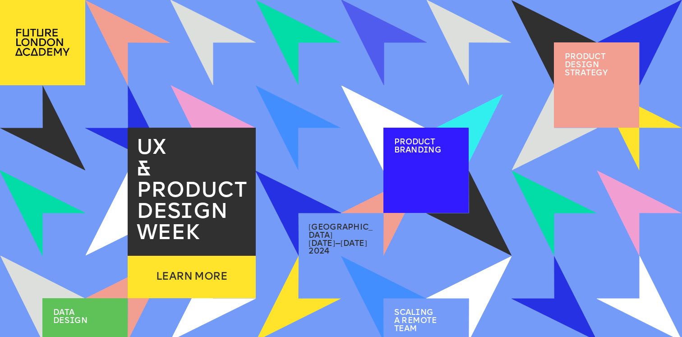
scroll to position [23, 0]
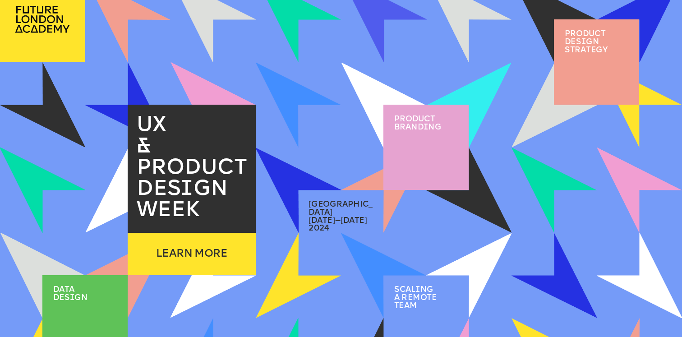
click at [426, 129] on span "i" at bounding box center [425, 128] width 5 height 8
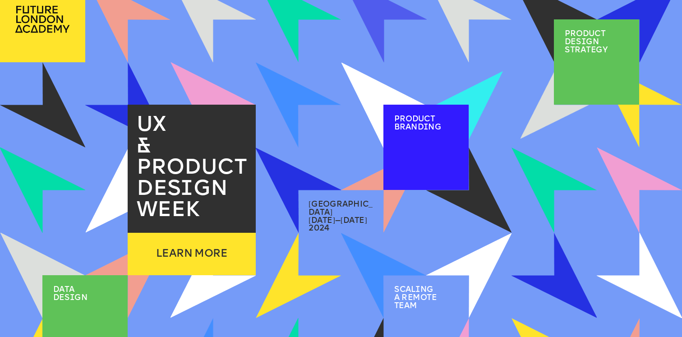
click at [574, 83] on div "2 / 2" at bounding box center [596, 85] width 69 height 27
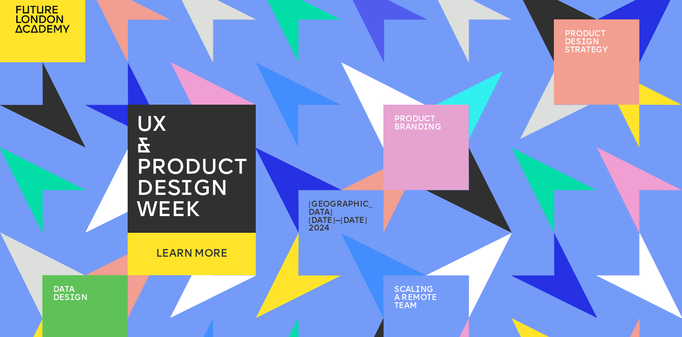
click at [372, 203] on img at bounding box center [383, 189] width 85 height 85
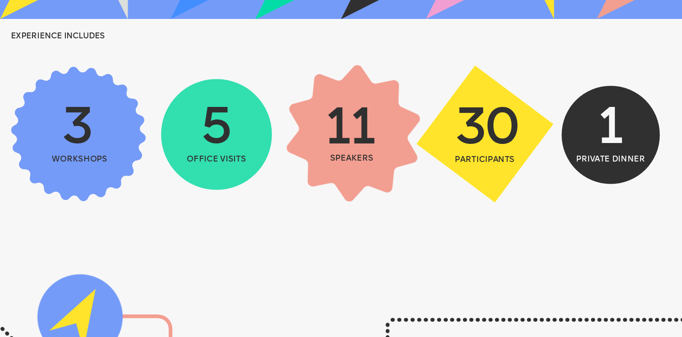
scroll to position [410, 0]
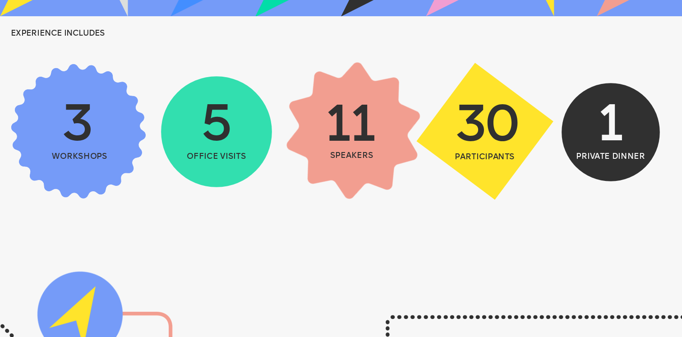
click at [96, 159] on span "workshops" at bounding box center [79, 157] width 55 height 8
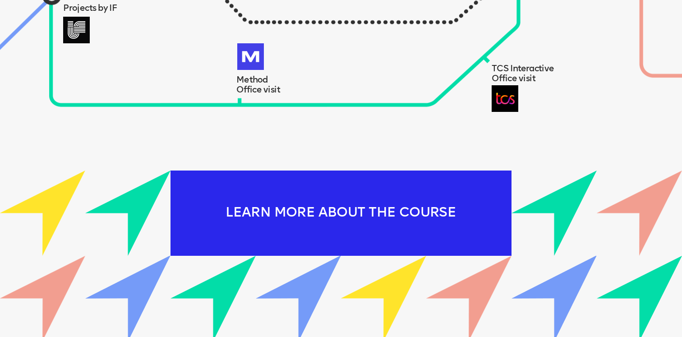
scroll to position [1005, 0]
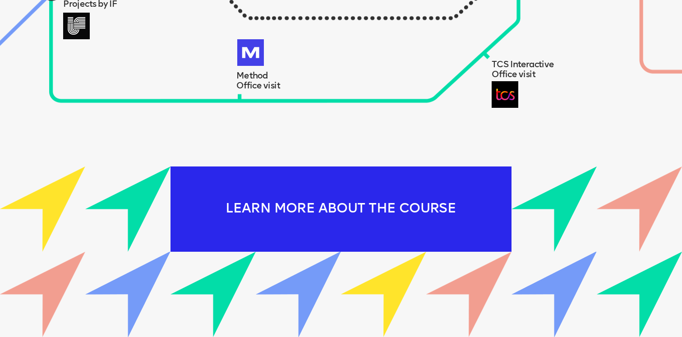
click at [430, 177] on div "LEARN MORE ABOUT THE COURSE" at bounding box center [340, 208] width 341 height 85
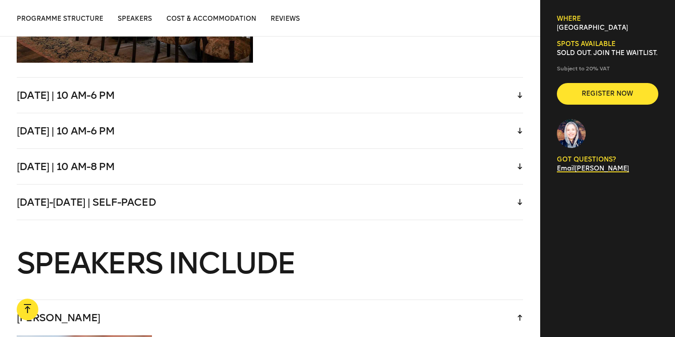
scroll to position [2008, 0]
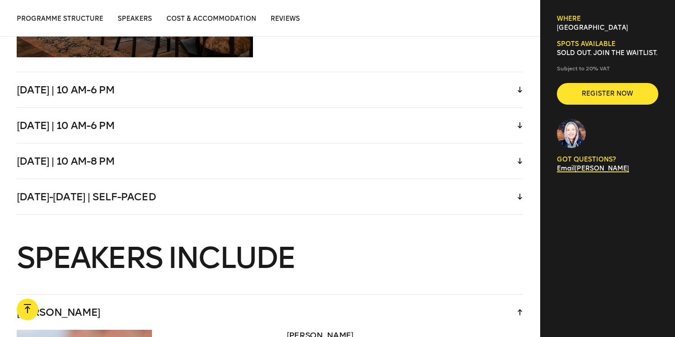
click at [485, 189] on div "[DATE]-[DATE] | Self-paced" at bounding box center [270, 196] width 506 height 35
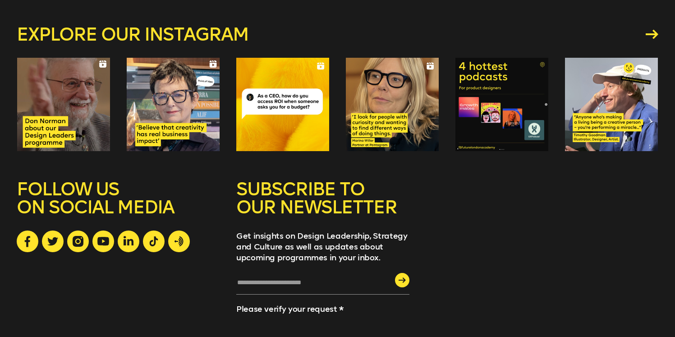
scroll to position [4167, 0]
